Goal: Task Accomplishment & Management: Manage account settings

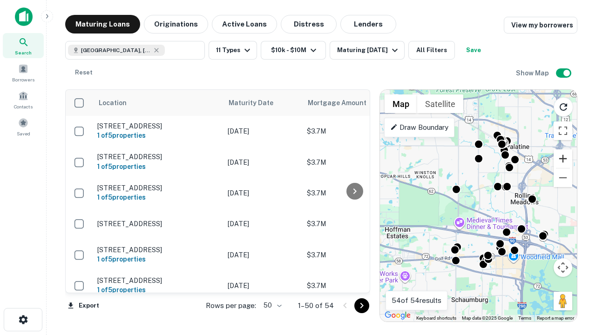
click at [563, 159] on button "Zoom in" at bounding box center [563, 158] width 19 height 19
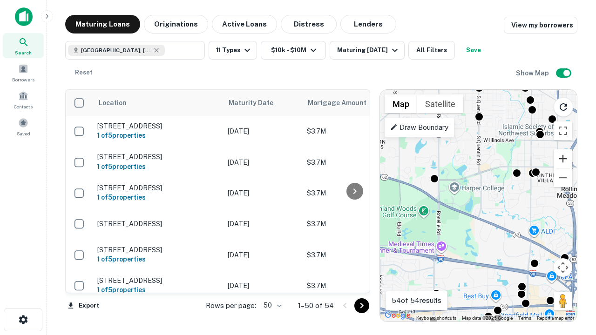
click at [563, 159] on button "Zoom in" at bounding box center [563, 158] width 19 height 19
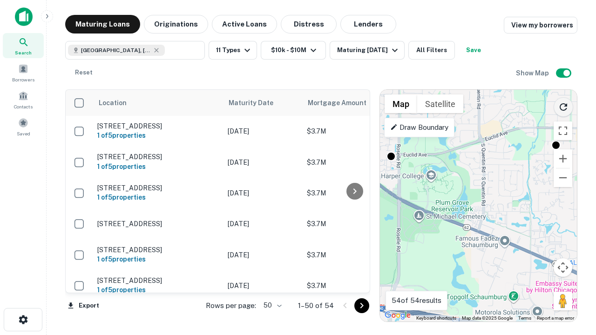
click at [563, 105] on icon "Reload search area" at bounding box center [563, 107] width 11 height 11
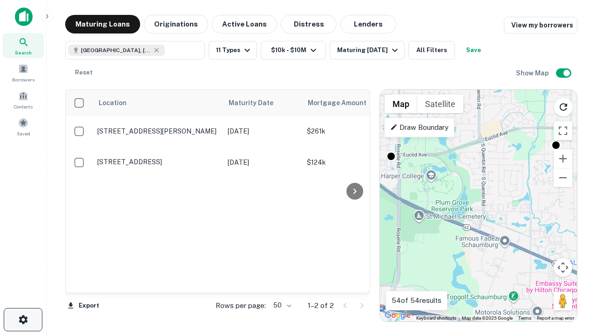
click at [23, 320] on icon "button" at bounding box center [23, 319] width 11 height 11
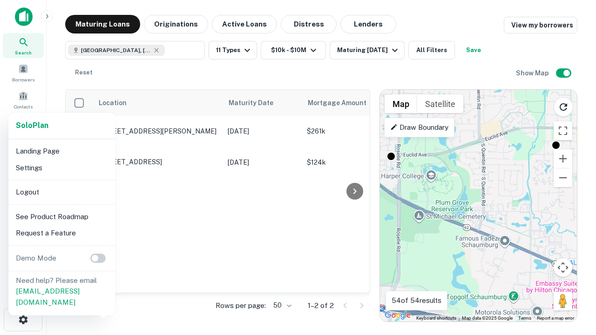
click at [61, 192] on li "Logout" at bounding box center [62, 192] width 100 height 17
